Goal: Obtain resource: Download file/media

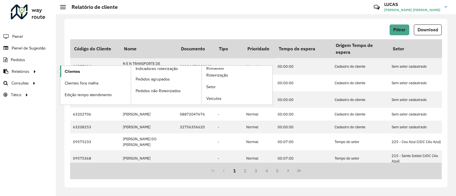
click at [66, 70] on span "Clientes" at bounding box center [72, 72] width 15 height 6
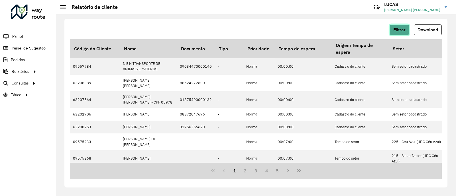
click at [399, 27] on span "Filtrar" at bounding box center [399, 29] width 12 height 5
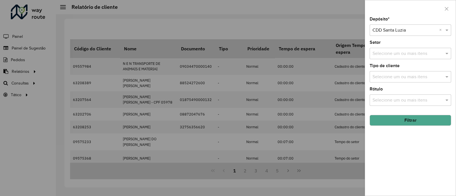
click at [406, 122] on button "Filtrar" at bounding box center [411, 120] width 82 height 11
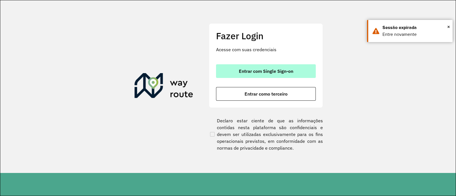
click at [278, 71] on span "Entrar com Single Sign-on" at bounding box center [266, 71] width 54 height 5
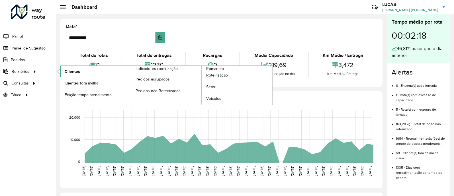
click at [76, 67] on link "Clientes" at bounding box center [95, 71] width 71 height 11
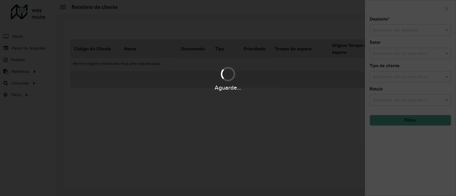
click at [405, 33] on input "text" at bounding box center [405, 30] width 64 height 7
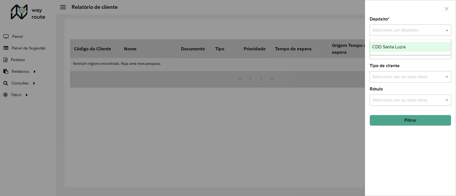
click at [394, 43] on div "CDD Santa Luzia" at bounding box center [410, 47] width 81 height 10
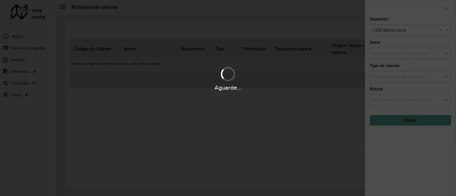
click at [414, 122] on div "Aguarde..." at bounding box center [228, 98] width 456 height 196
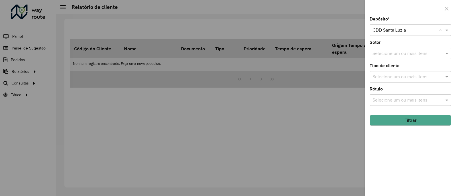
click at [415, 122] on button "Filtrar" at bounding box center [411, 120] width 82 height 11
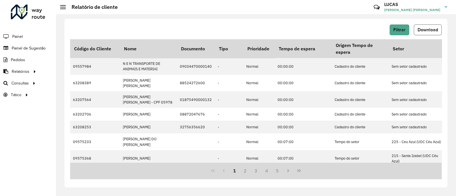
click at [426, 29] on span "Download" at bounding box center [428, 29] width 21 height 5
